Goal: Transaction & Acquisition: Purchase product/service

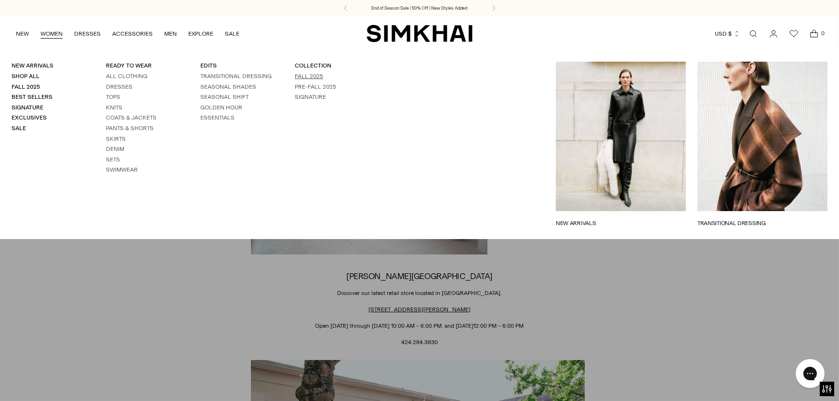
click at [305, 78] on link "Fall 2025" at bounding box center [309, 76] width 28 height 7
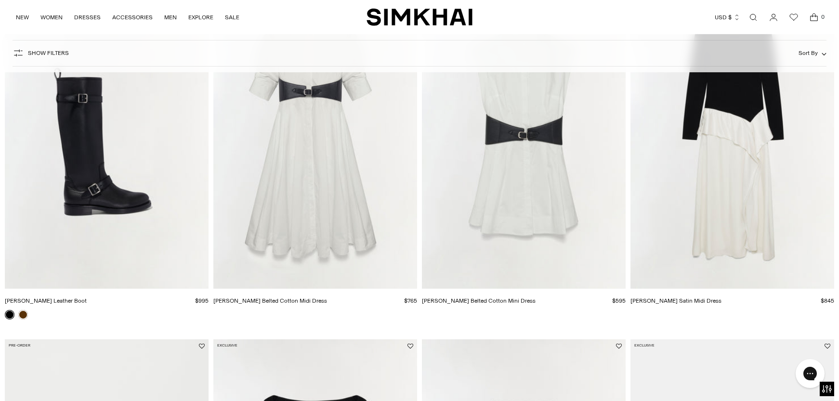
click at [0, 0] on img "Noah Moto Leather Boot" at bounding box center [0, 0] width 0 height 0
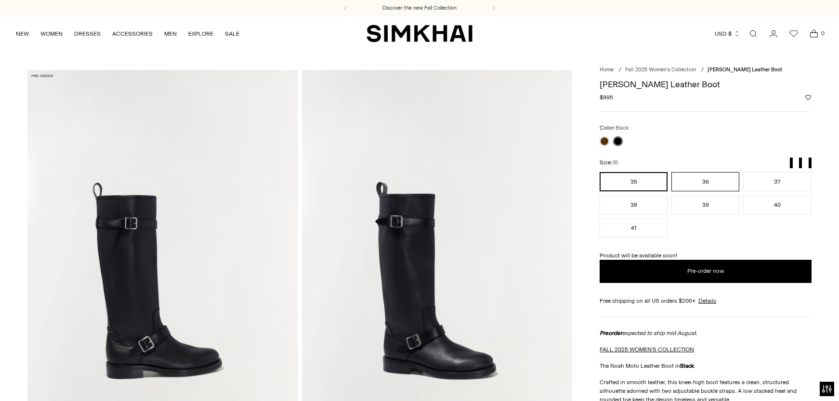
click at [705, 183] on button "36" at bounding box center [705, 181] width 68 height 19
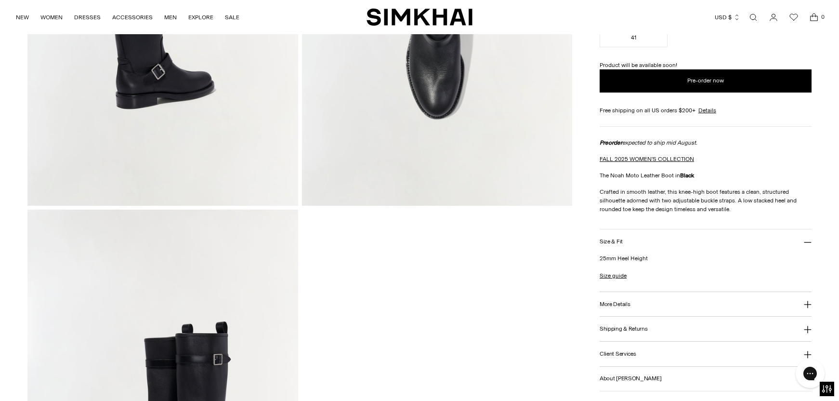
scroll to position [697, 0]
